Goal: Information Seeking & Learning: Find specific fact

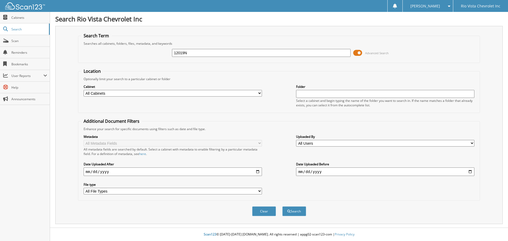
type input "12019N"
click at [282, 206] on button "Search" at bounding box center [294, 211] width 24 height 10
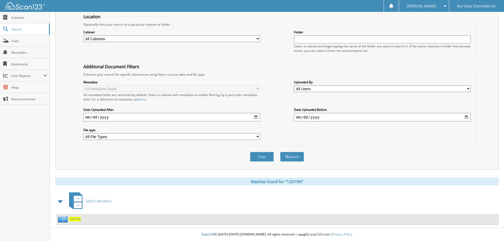
scroll to position [55, 0]
click at [98, 202] on span "USED CAR DEALS" at bounding box center [99, 201] width 26 height 4
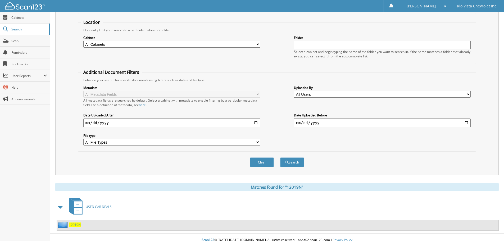
click at [73, 224] on span "12019N" at bounding box center [75, 225] width 12 height 4
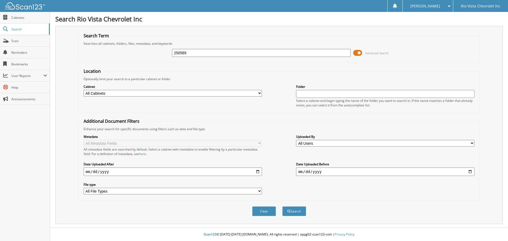
type input "250589"
click at [282, 206] on button "Search" at bounding box center [294, 211] width 24 height 10
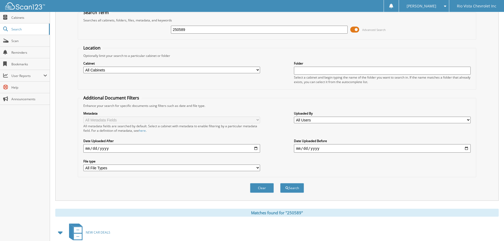
scroll to position [53, 0]
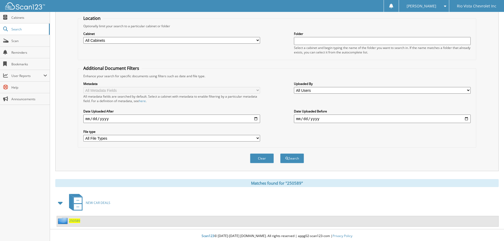
click at [74, 220] on span "250589" at bounding box center [74, 221] width 11 height 4
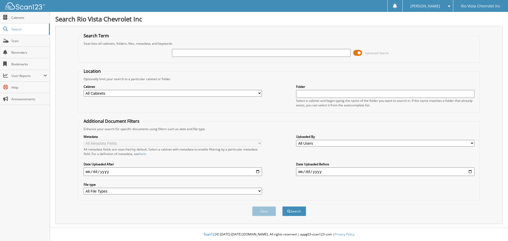
click at [187, 51] on input "text" at bounding box center [261, 53] width 178 height 8
type input "250588"
click at [282, 206] on button "Search" at bounding box center [294, 211] width 24 height 10
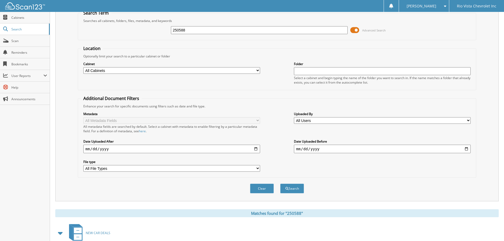
scroll to position [55, 0]
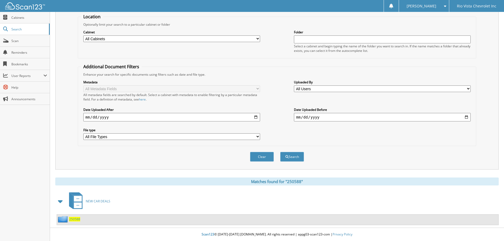
click at [72, 218] on span "250588" at bounding box center [74, 219] width 11 height 4
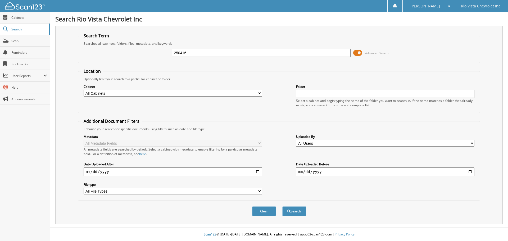
type input "250416"
click at [282, 206] on button "Search" at bounding box center [294, 211] width 24 height 10
